Goal: Transaction & Acquisition: Subscribe to service/newsletter

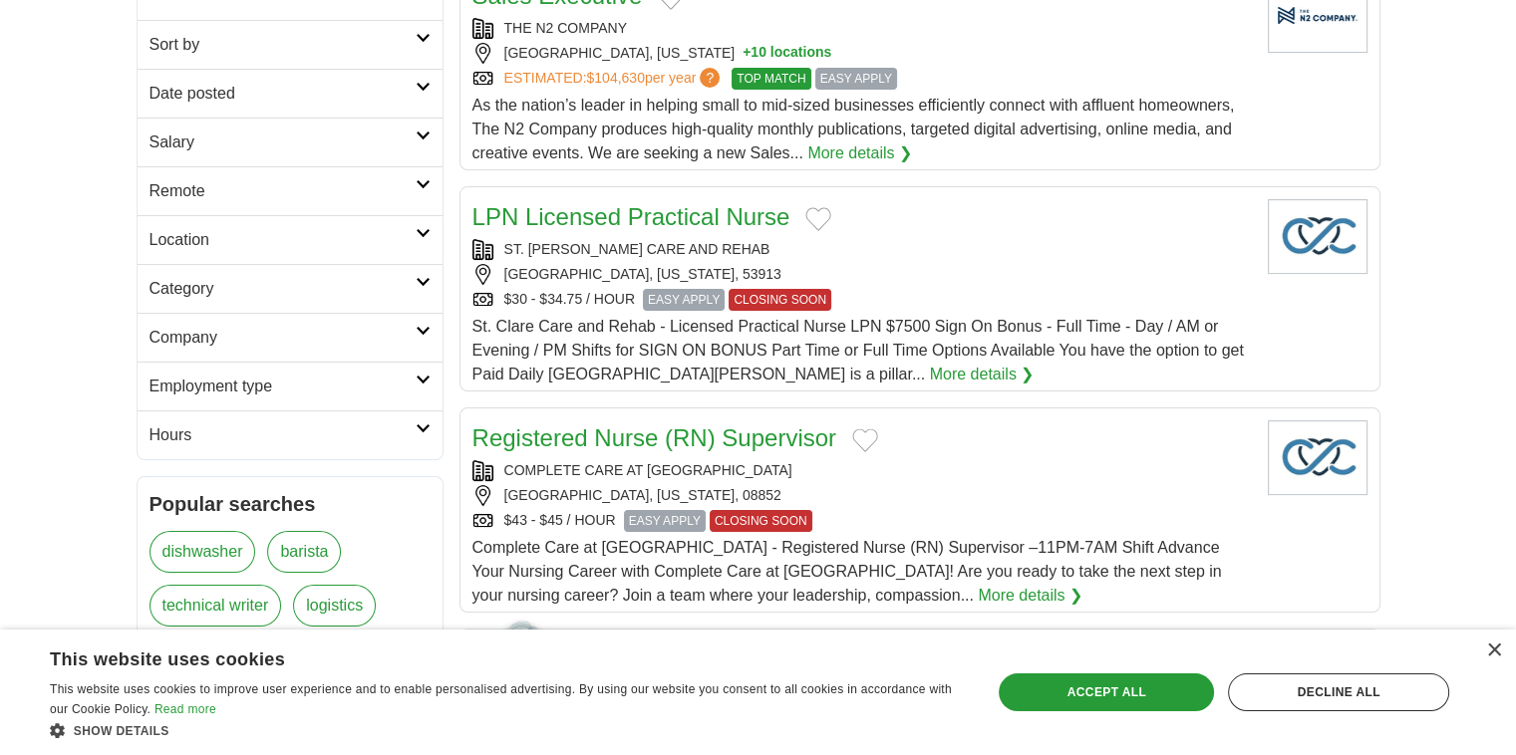
scroll to position [498, 0]
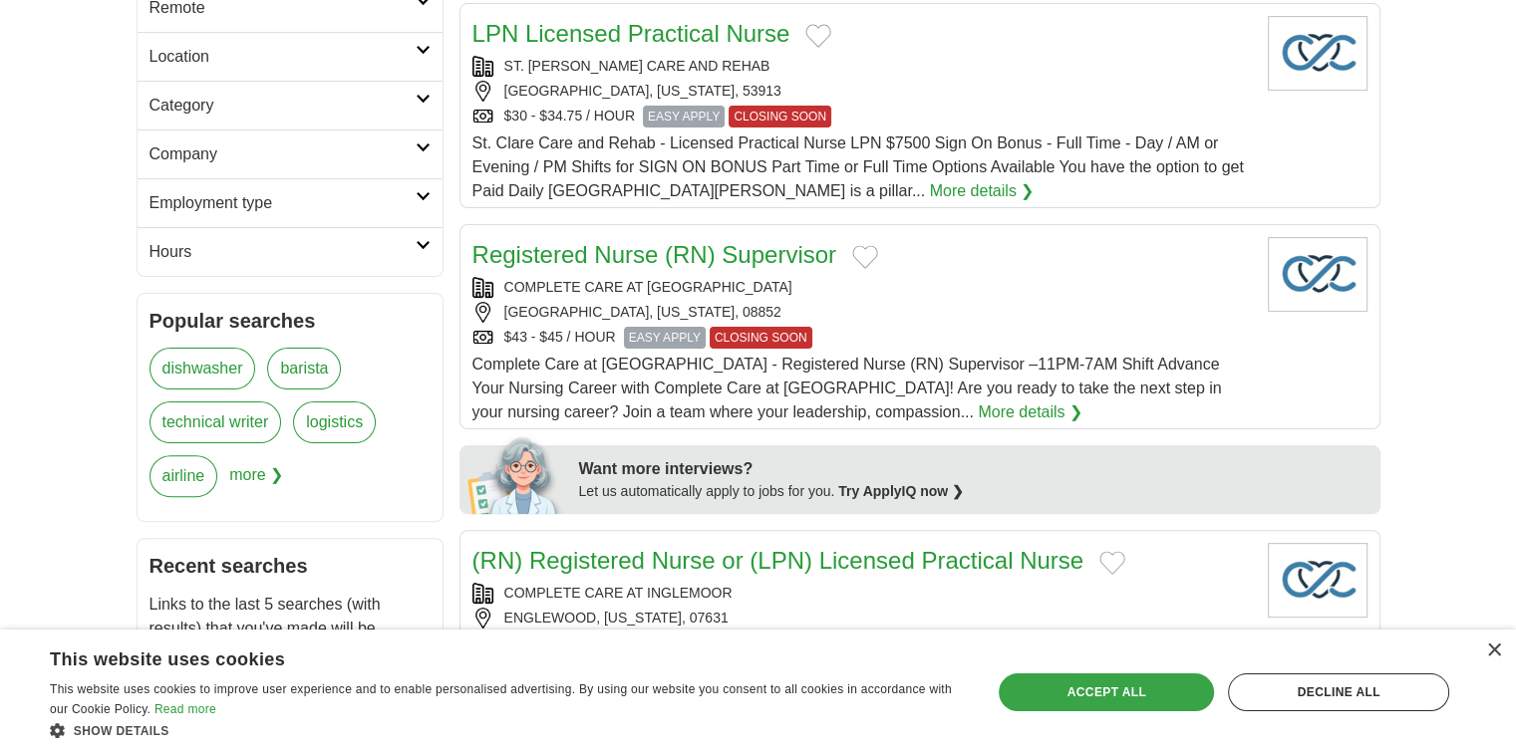
click at [785, 690] on div "Accept all" at bounding box center [1105, 693] width 215 height 38
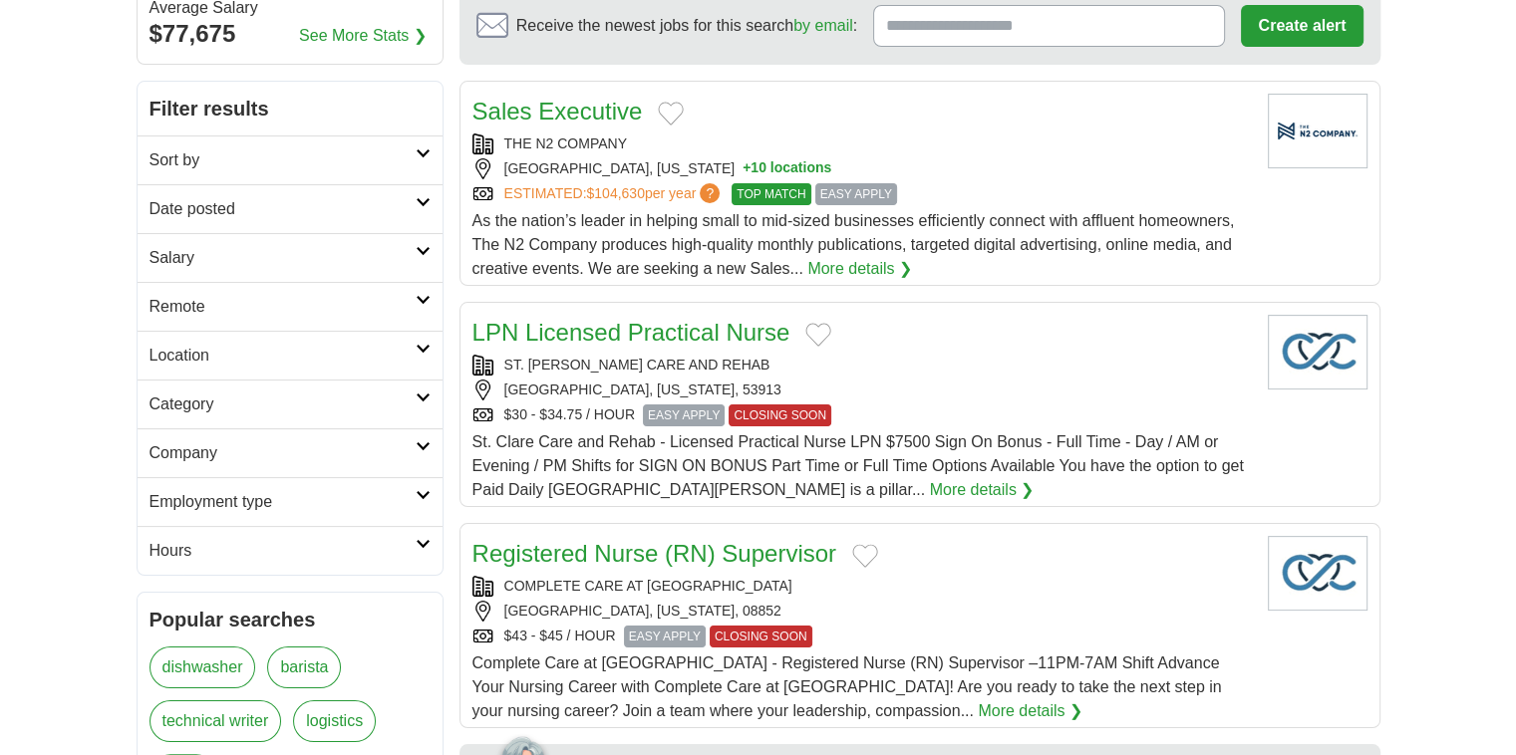
scroll to position [0, 0]
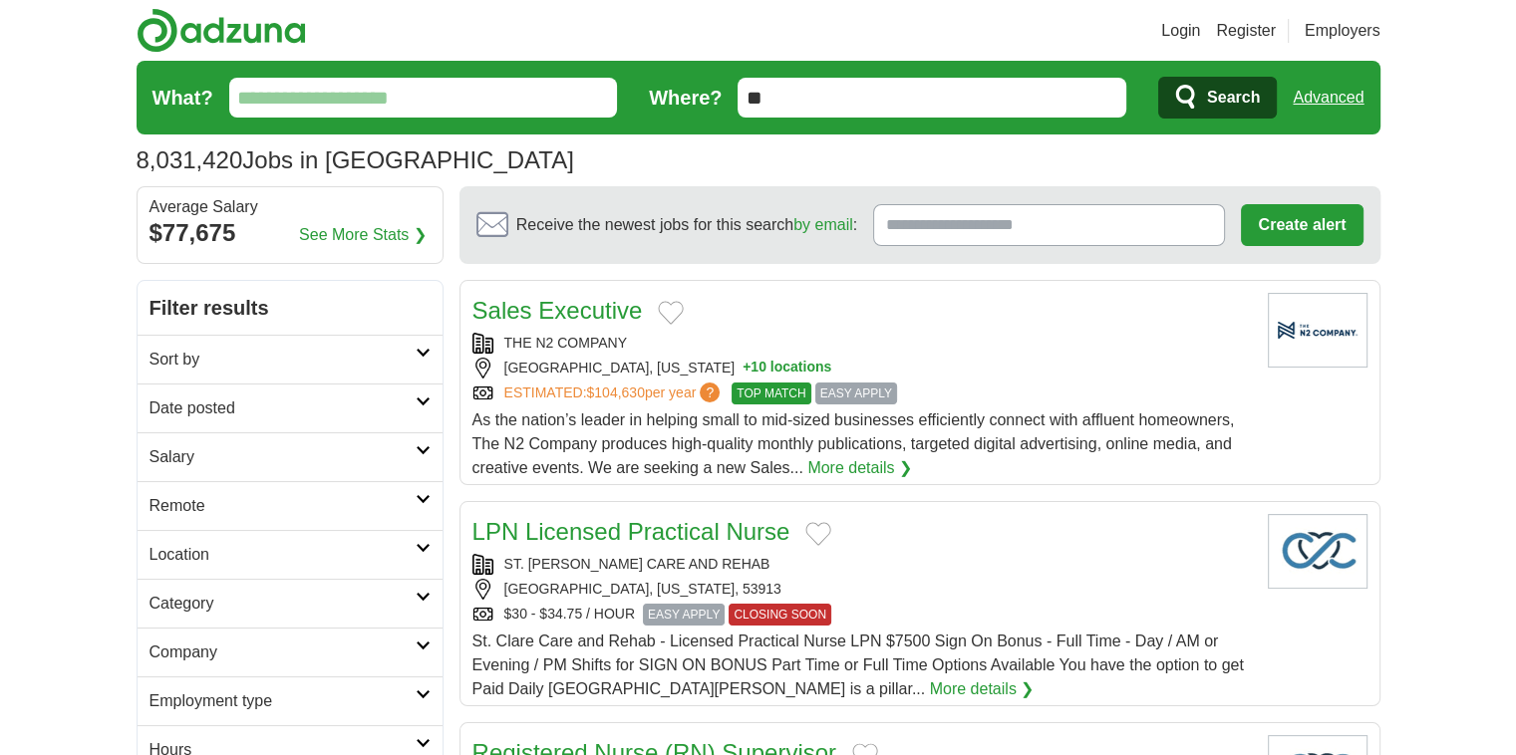
click at [785, 224] on input "Receive the newest jobs for this search by email :" at bounding box center [1049, 225] width 352 height 42
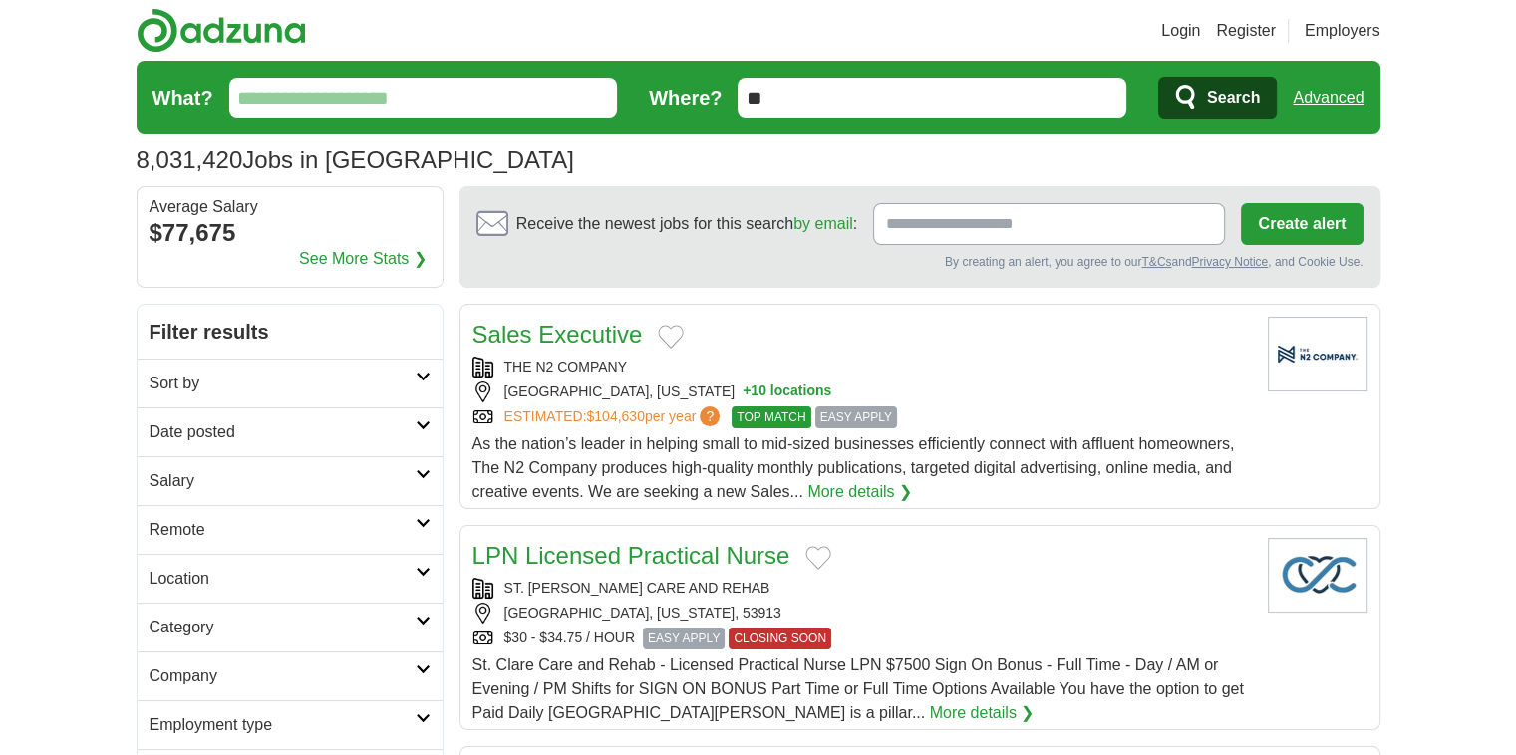
click at [785, 222] on input "Receive the newest jobs for this search by email :" at bounding box center [1049, 224] width 352 height 42
click at [785, 227] on input "Receive the newest jobs for this search by email :" at bounding box center [1049, 224] width 352 height 42
type input "**********"
click at [785, 224] on button "Create alert" at bounding box center [1302, 224] width 122 height 42
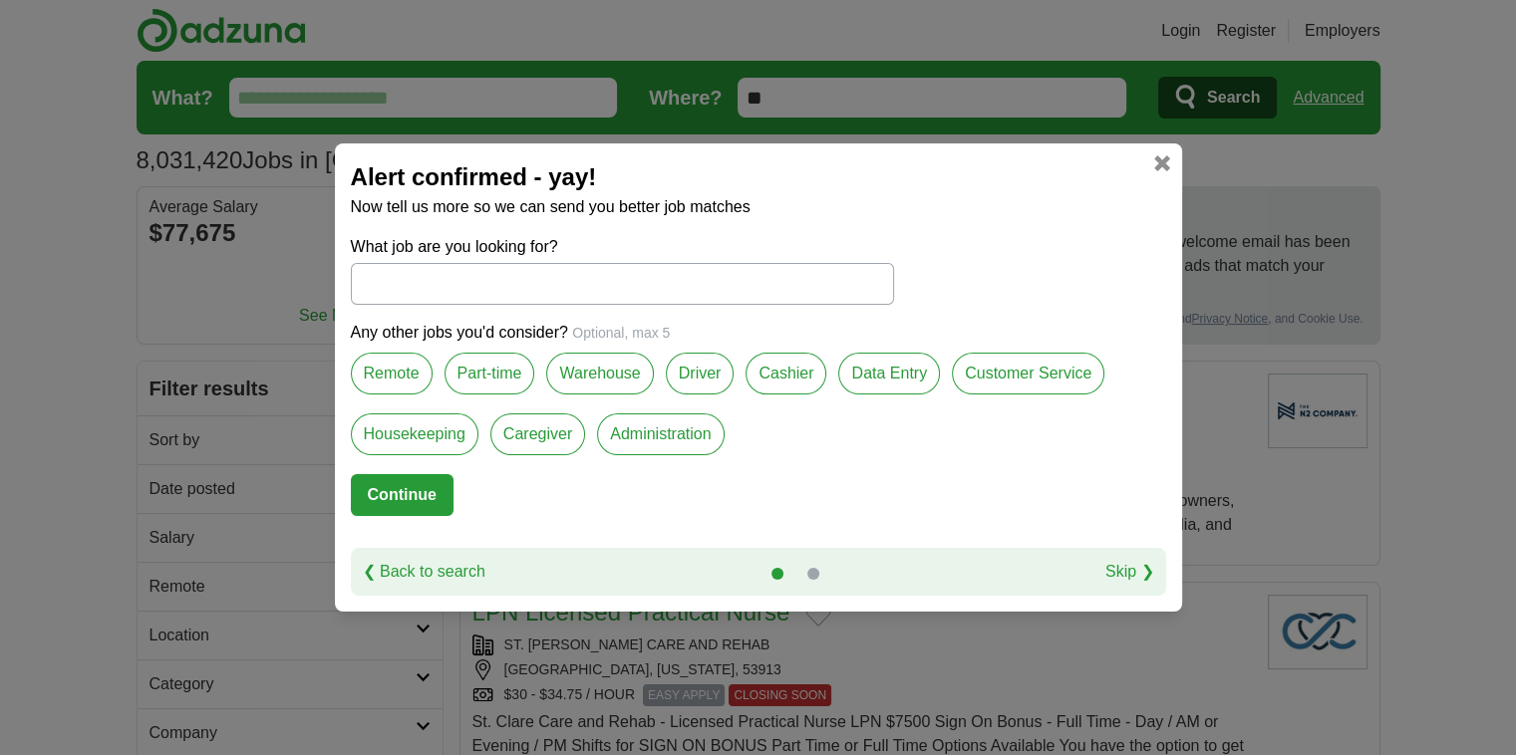
click at [785, 566] on link "Skip ❯" at bounding box center [1129, 572] width 49 height 24
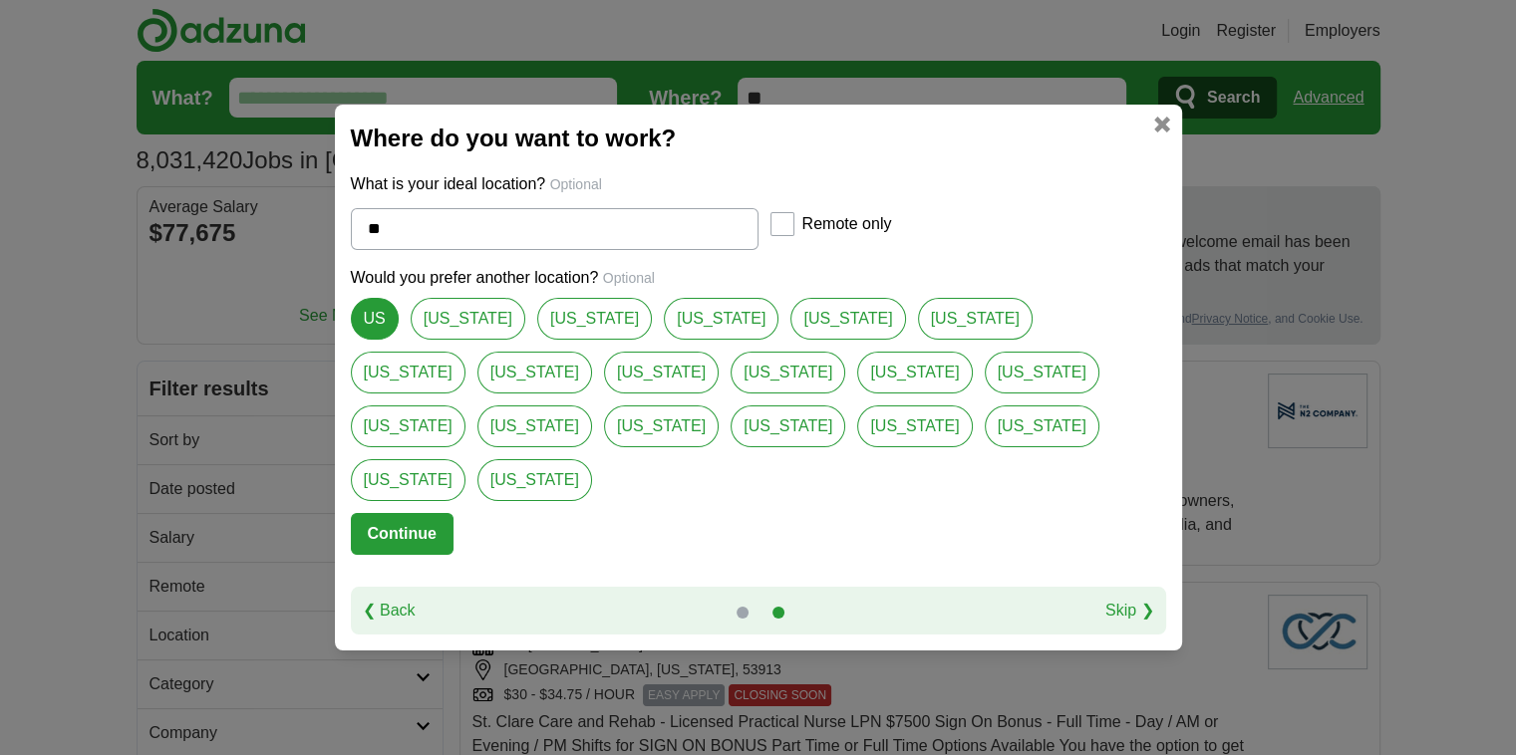
click at [592, 464] on link "[US_STATE]" at bounding box center [534, 480] width 115 height 42
type input "*********"
select select "*"
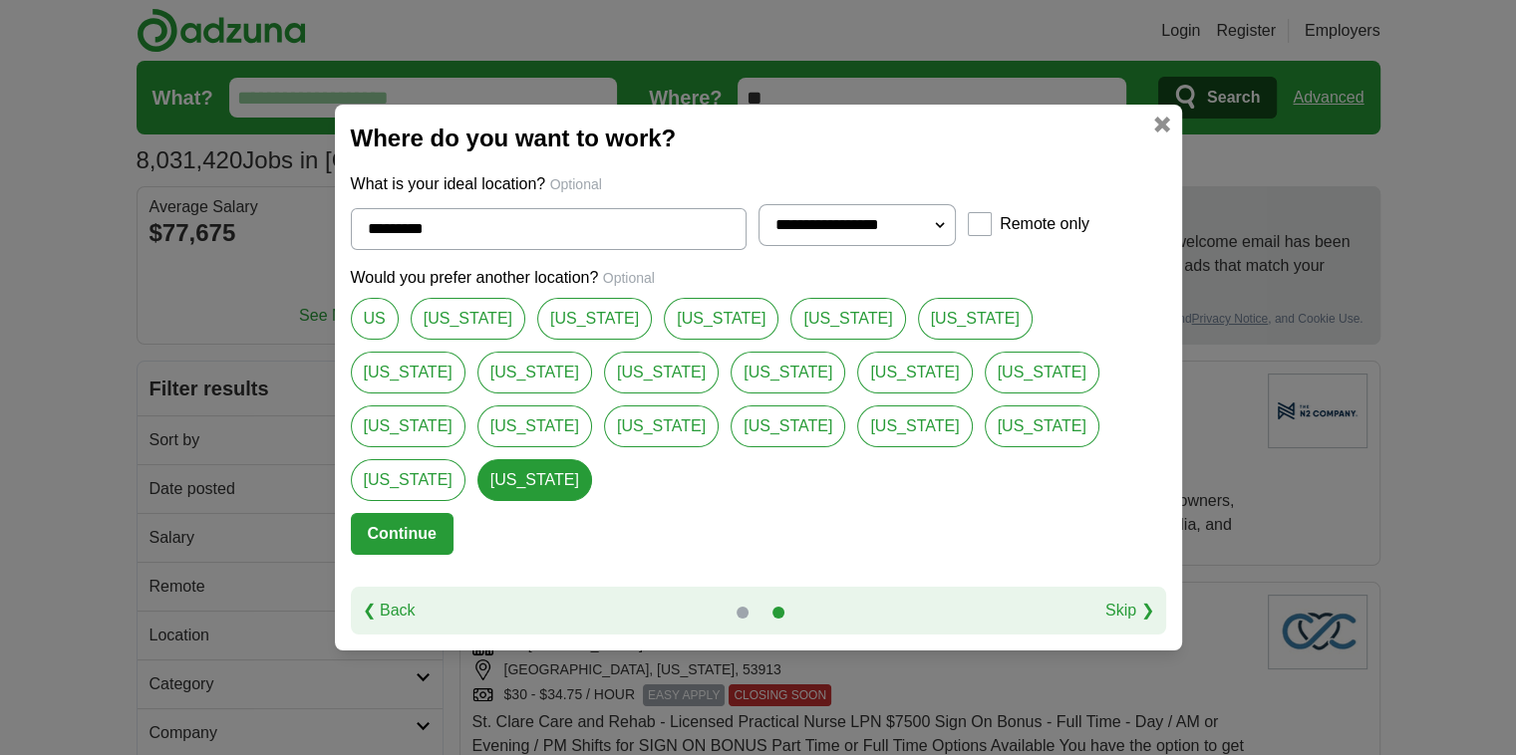
click at [785, 599] on link "Skip ❯" at bounding box center [1129, 611] width 49 height 24
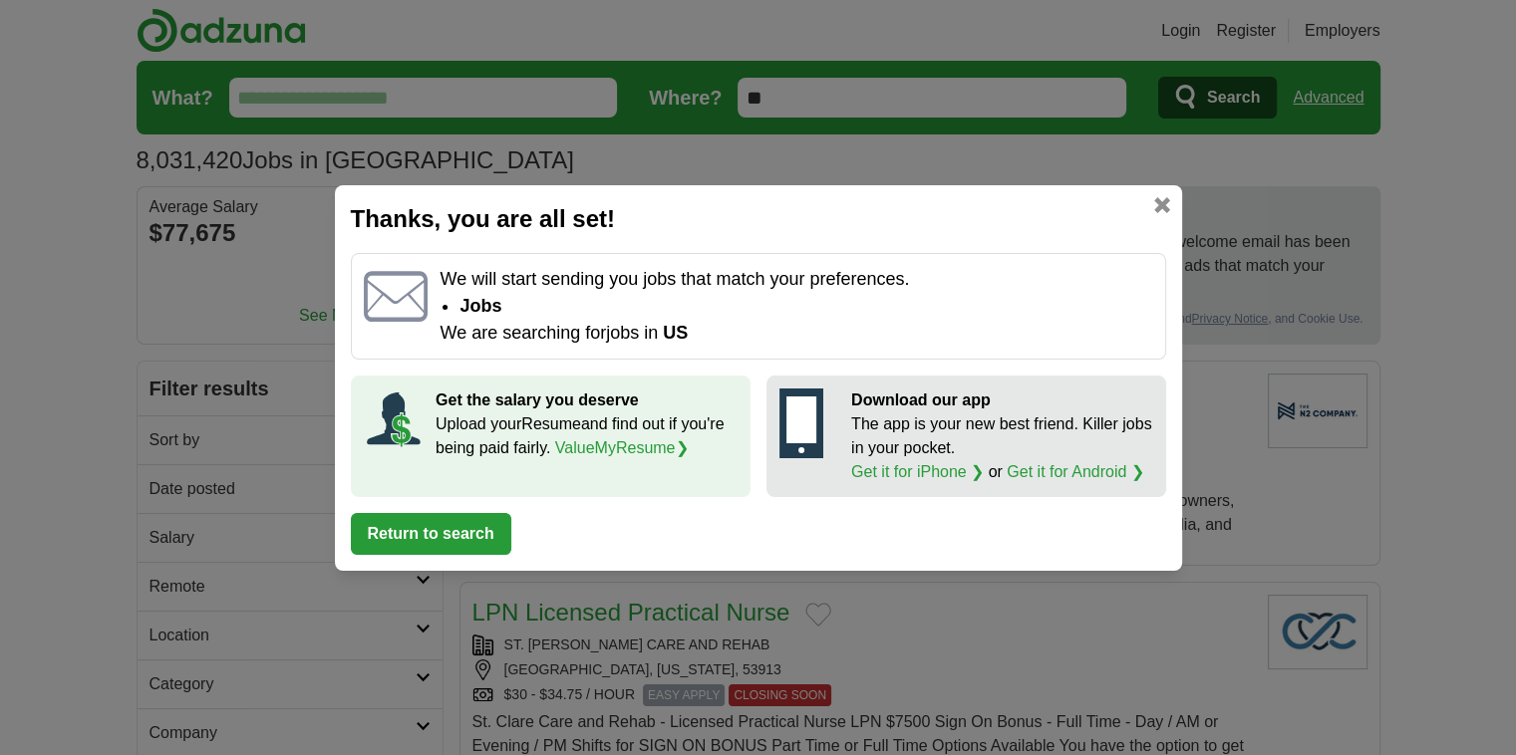
click at [383, 528] on button "Return to search" at bounding box center [431, 534] width 160 height 42
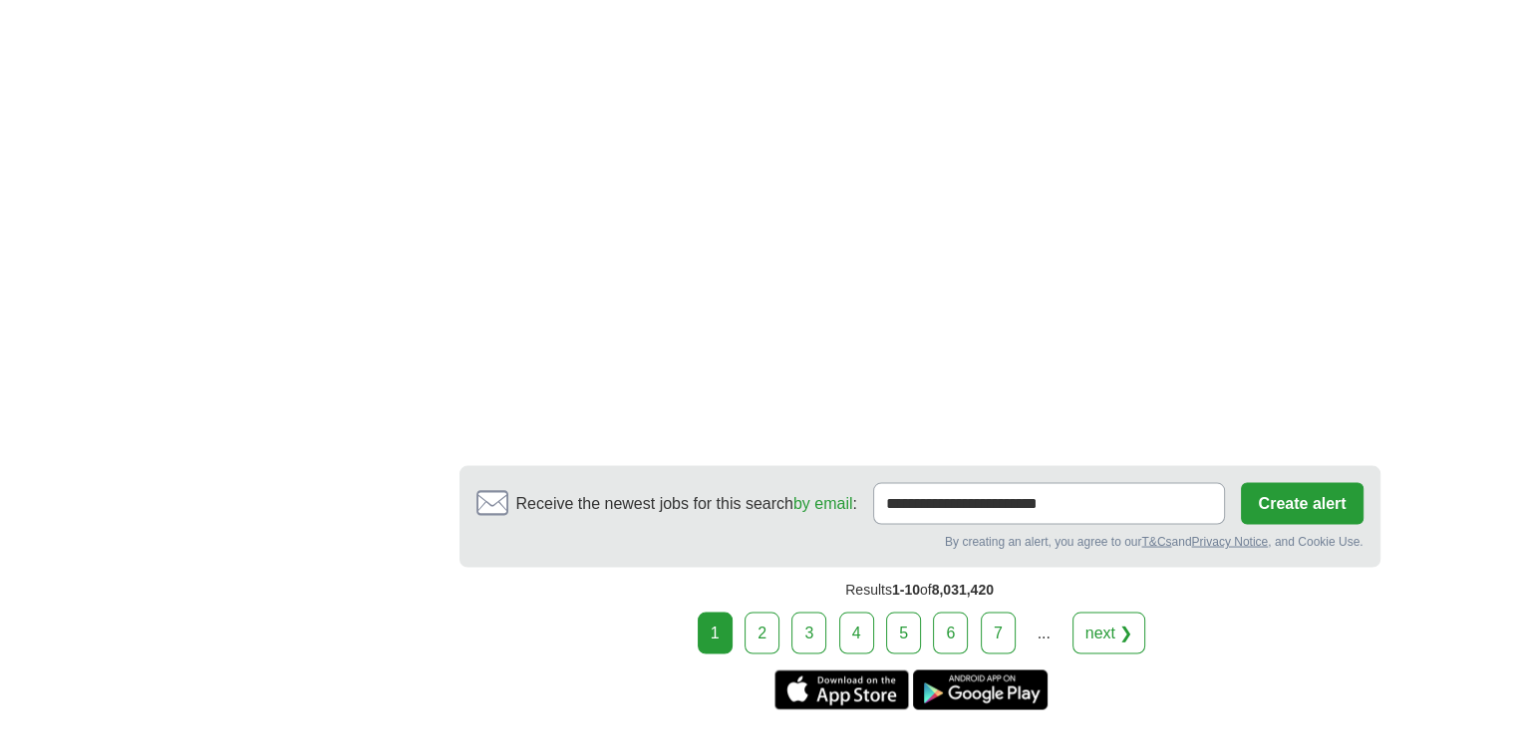
scroll to position [3587, 0]
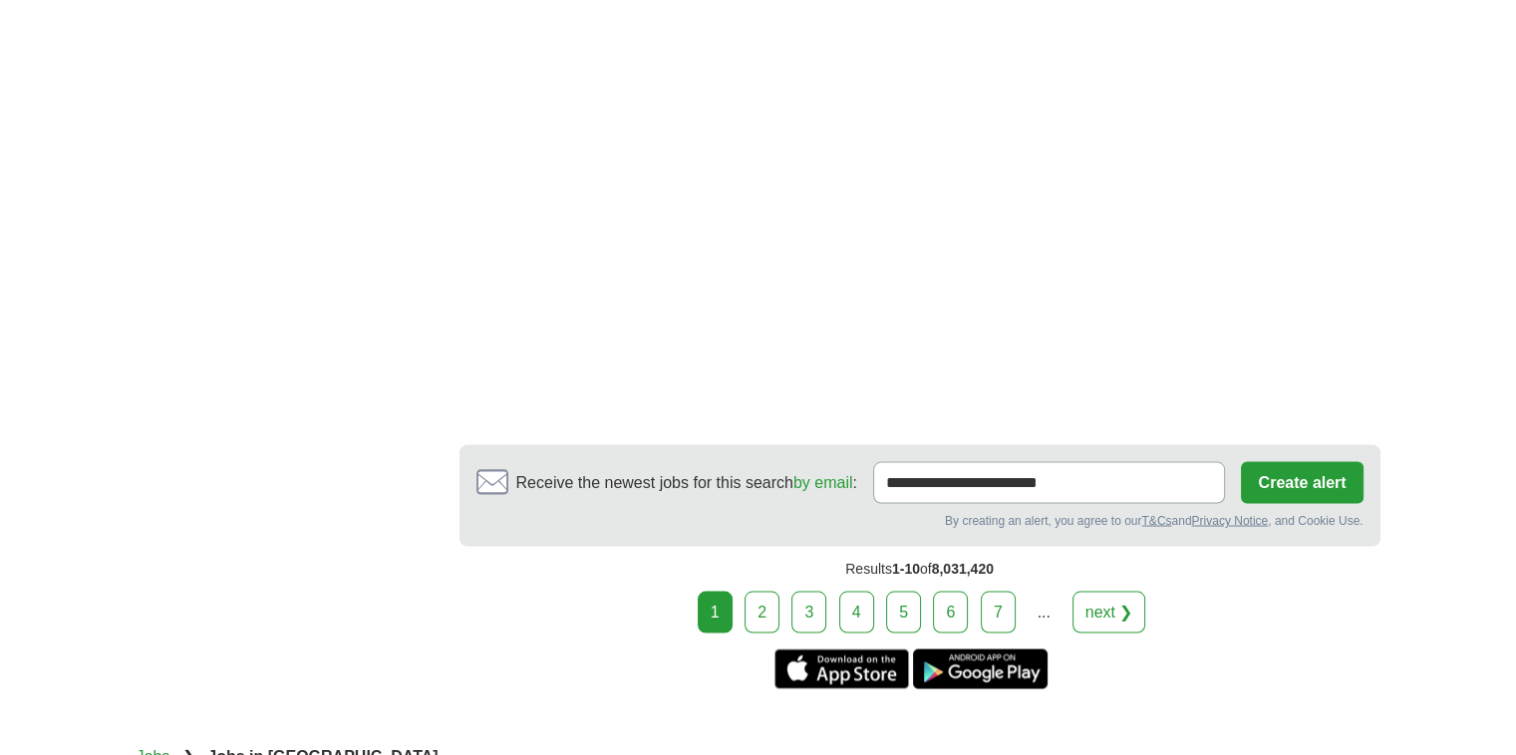
click at [759, 591] on link "2" at bounding box center [761, 612] width 35 height 42
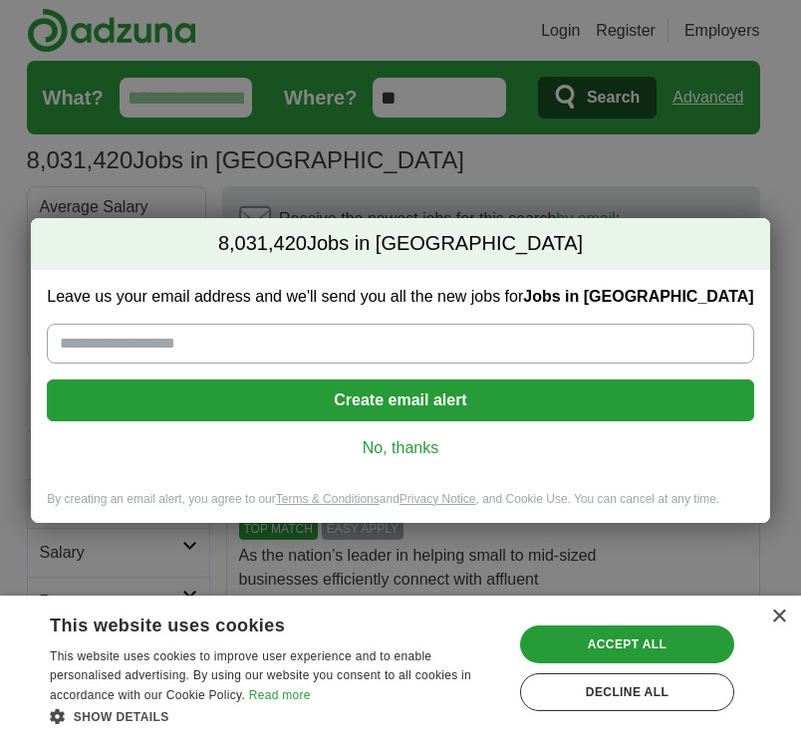
click at [255, 346] on input "Leave us your email address and we'll send you all the new jobs for Jobs in US" at bounding box center [400, 344] width 706 height 40
type input "**********"
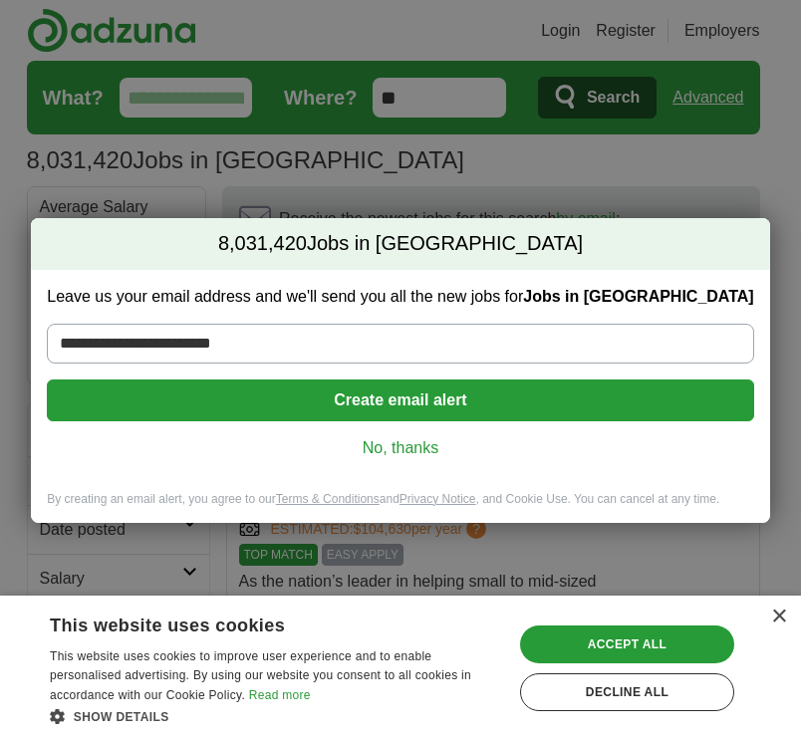
click at [382, 445] on link "No, thanks" at bounding box center [400, 448] width 675 height 22
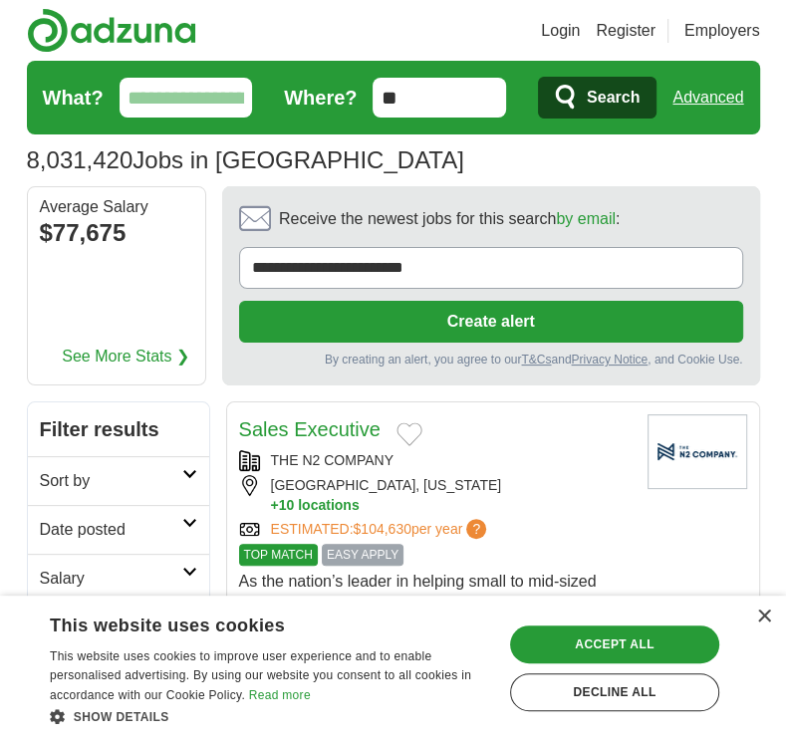
click at [435, 94] on input "**" at bounding box center [440, 98] width 134 height 40
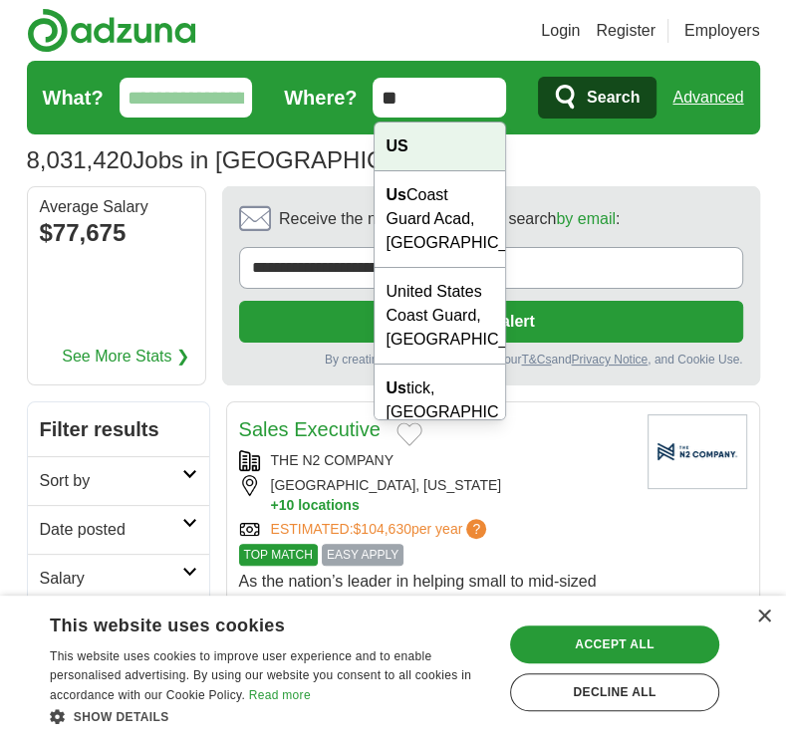
click at [412, 146] on div "US" at bounding box center [441, 147] width 132 height 49
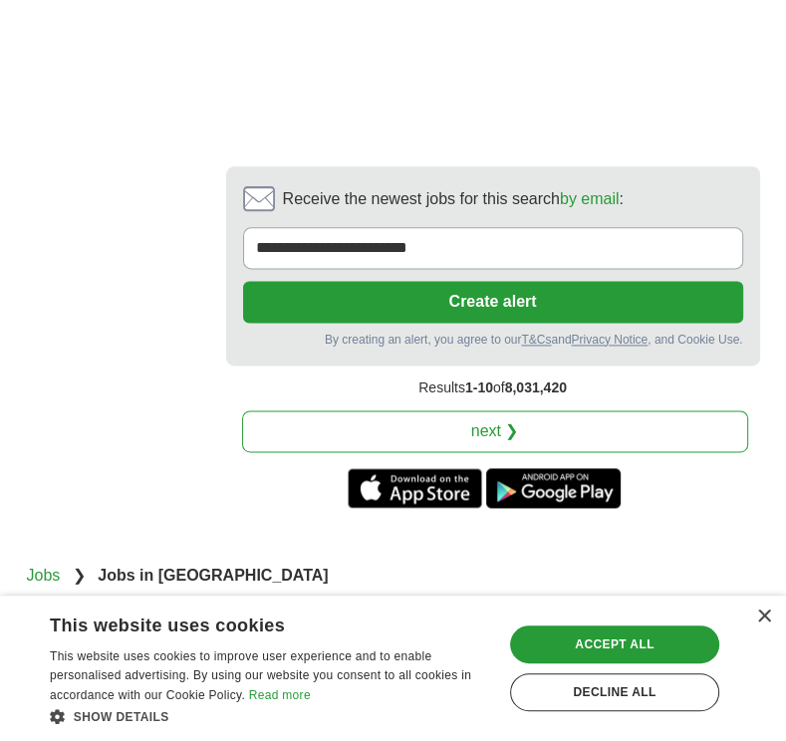
scroll to position [5165, 0]
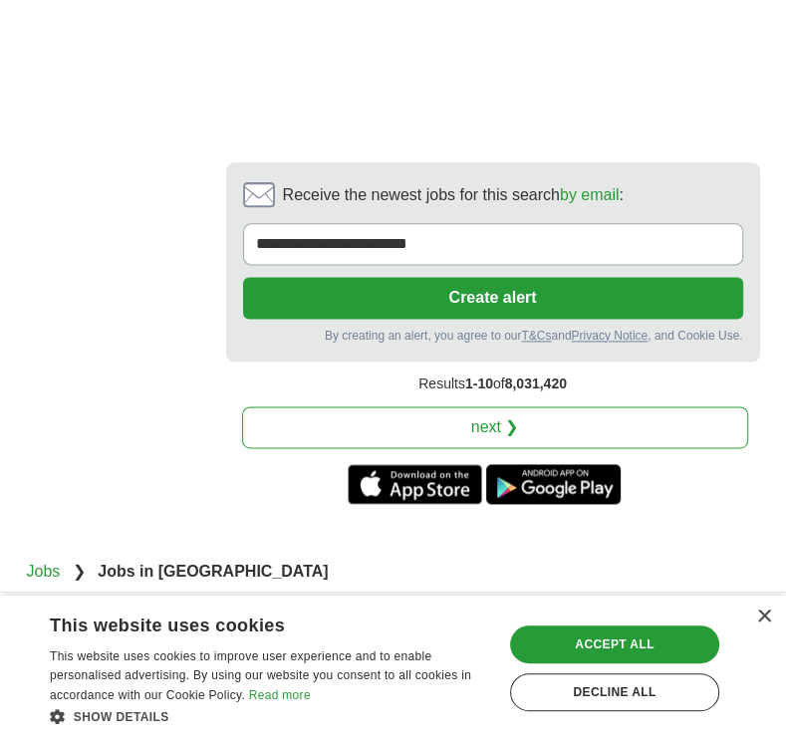
click at [492, 407] on link "next ❯" at bounding box center [495, 428] width 506 height 42
click at [650, 638] on div "Accept all" at bounding box center [614, 645] width 209 height 38
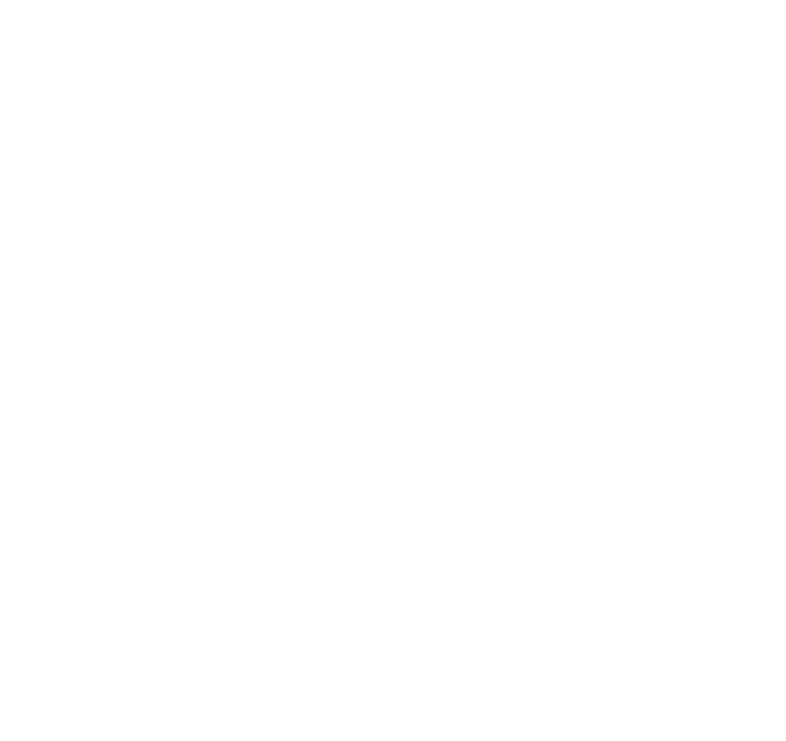
scroll to position [4315, 0]
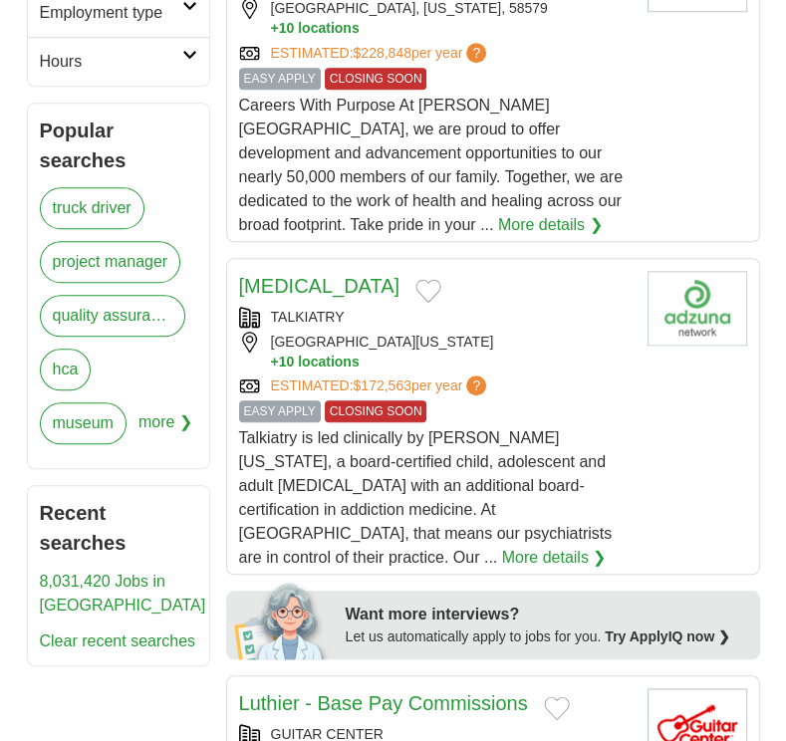
scroll to position [797, 0]
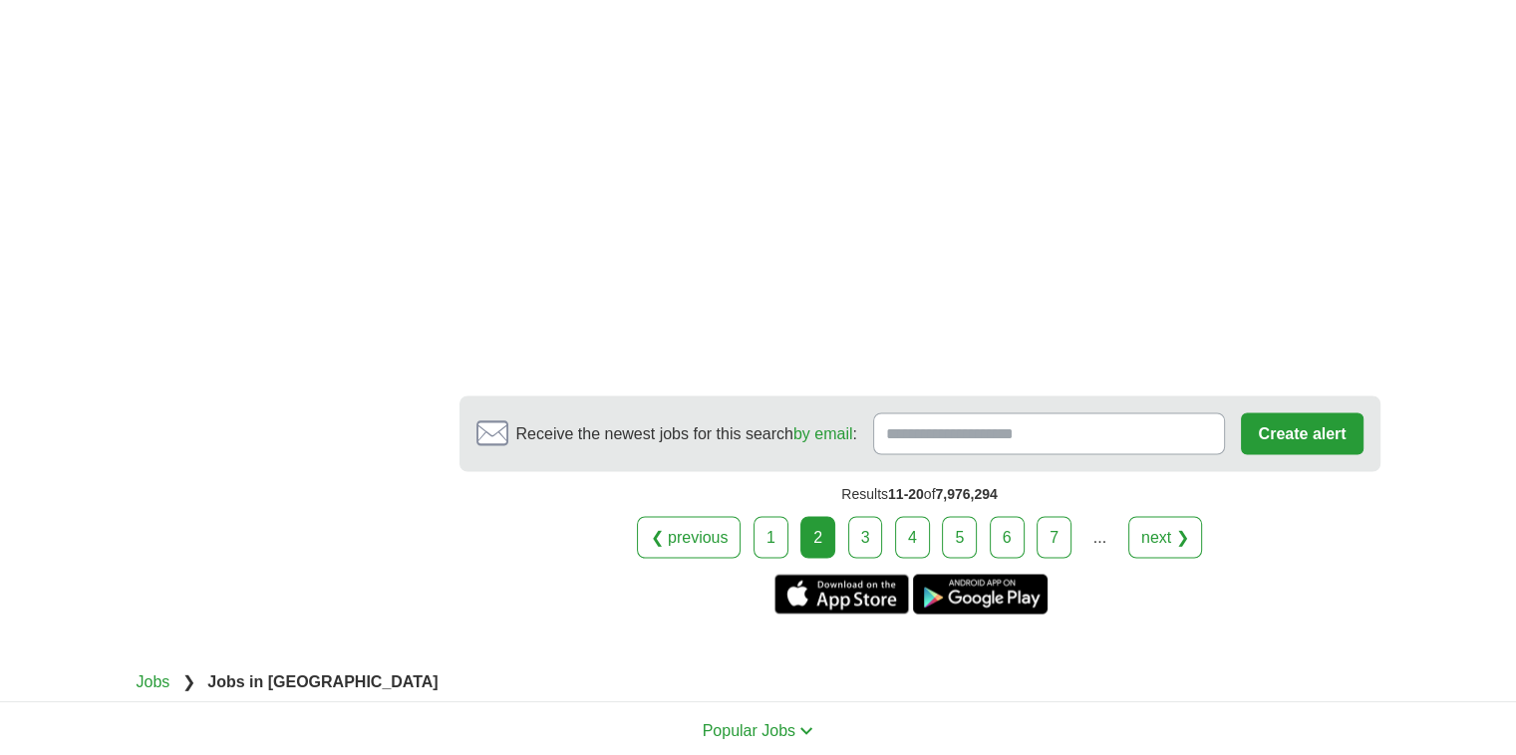
scroll to position [3487, 0]
